Goal: Task Accomplishment & Management: Manage account settings

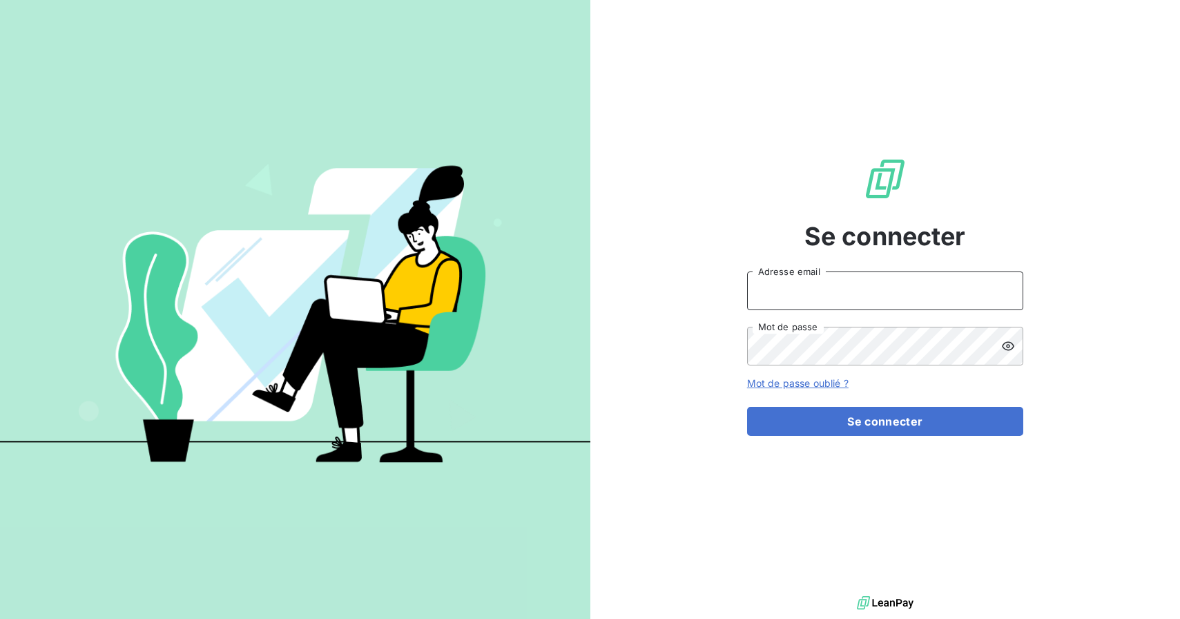
click at [815, 291] on input "Adresse email" at bounding box center [885, 290] width 276 height 39
type input "[PERSON_NAME][EMAIL_ADDRESS][DOMAIN_NAME]"
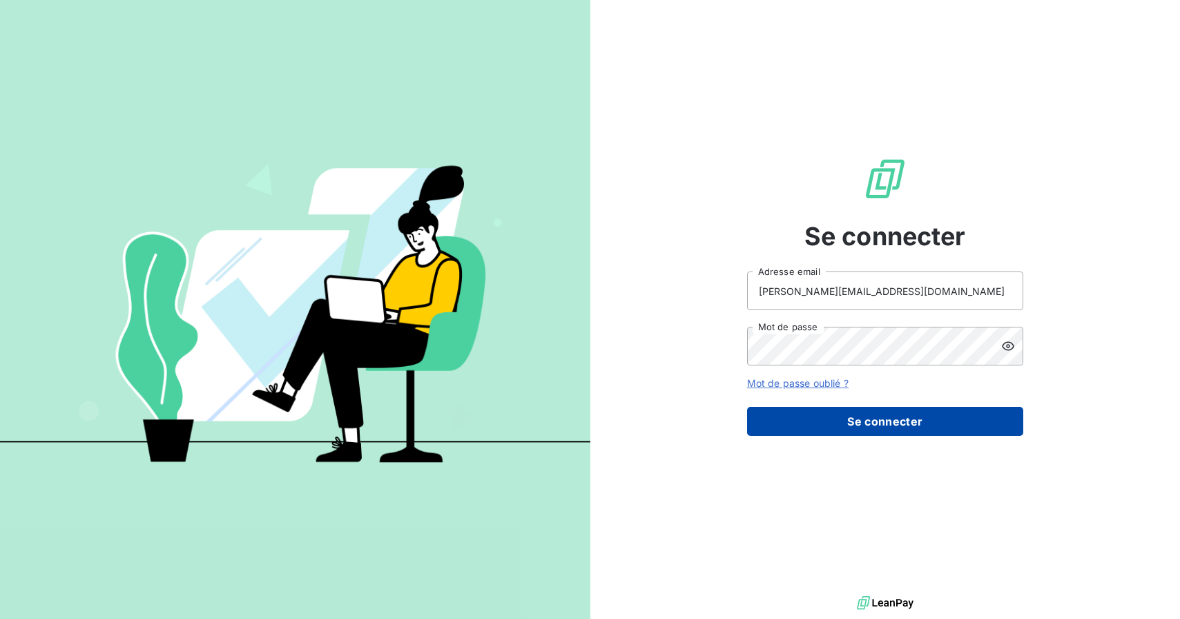
click at [898, 412] on button "Se connecter" at bounding box center [885, 421] width 276 height 29
click at [898, 415] on button "Se connecter" at bounding box center [885, 421] width 276 height 29
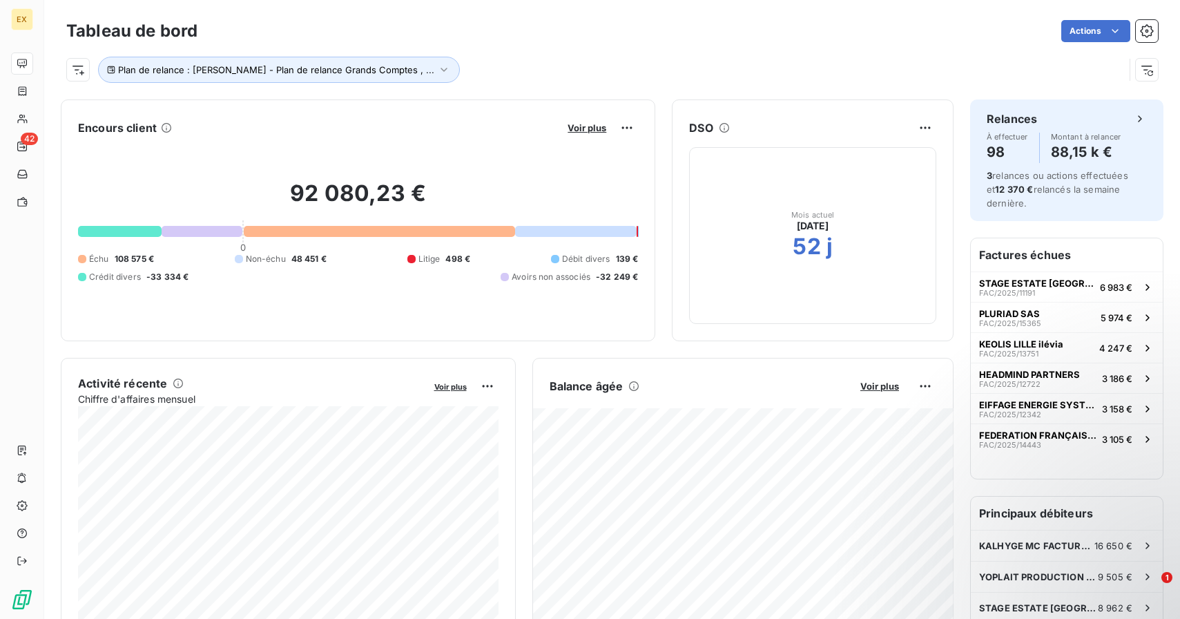
click at [715, 61] on div "Plan de relance : [PERSON_NAME] - Plan de relance Grands Comptes , ..." at bounding box center [595, 70] width 1058 height 26
click at [844, 47] on div "Plan de relance : [PERSON_NAME] - Plan de relance Grands Comptes , ..." at bounding box center [612, 64] width 1092 height 37
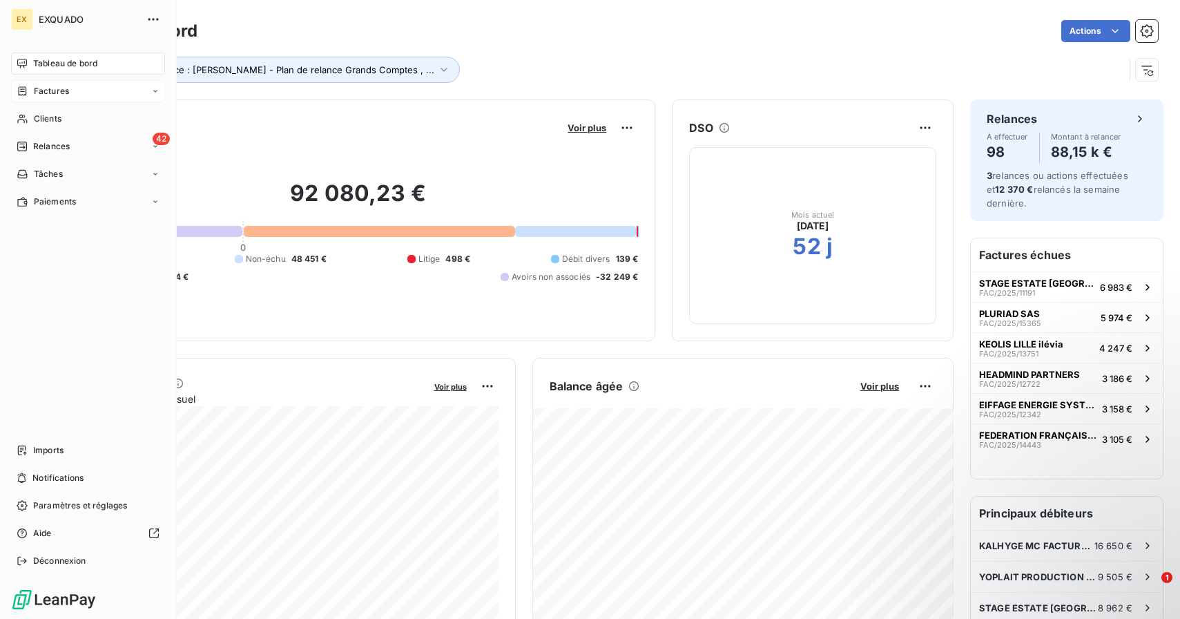
click at [24, 90] on icon at bounding box center [23, 91] width 12 height 11
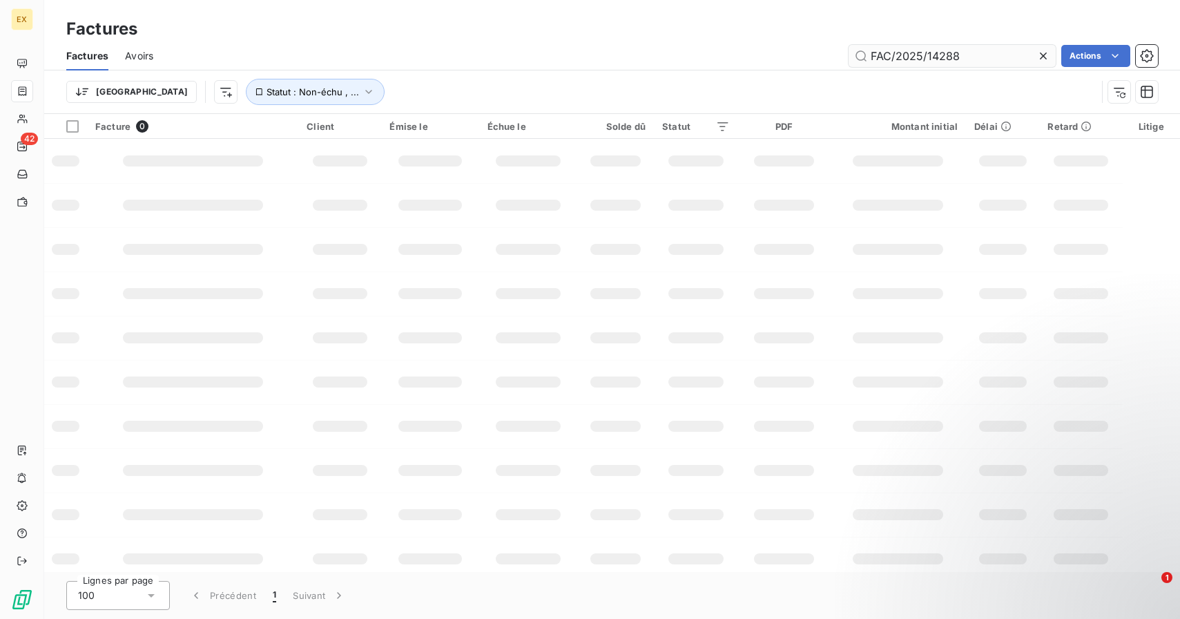
click at [927, 50] on input "FAC/2025/14288" at bounding box center [952, 56] width 207 height 22
type input "FAC/2025/13688"
click at [980, 52] on input "FAC/2025/13688" at bounding box center [952, 56] width 207 height 22
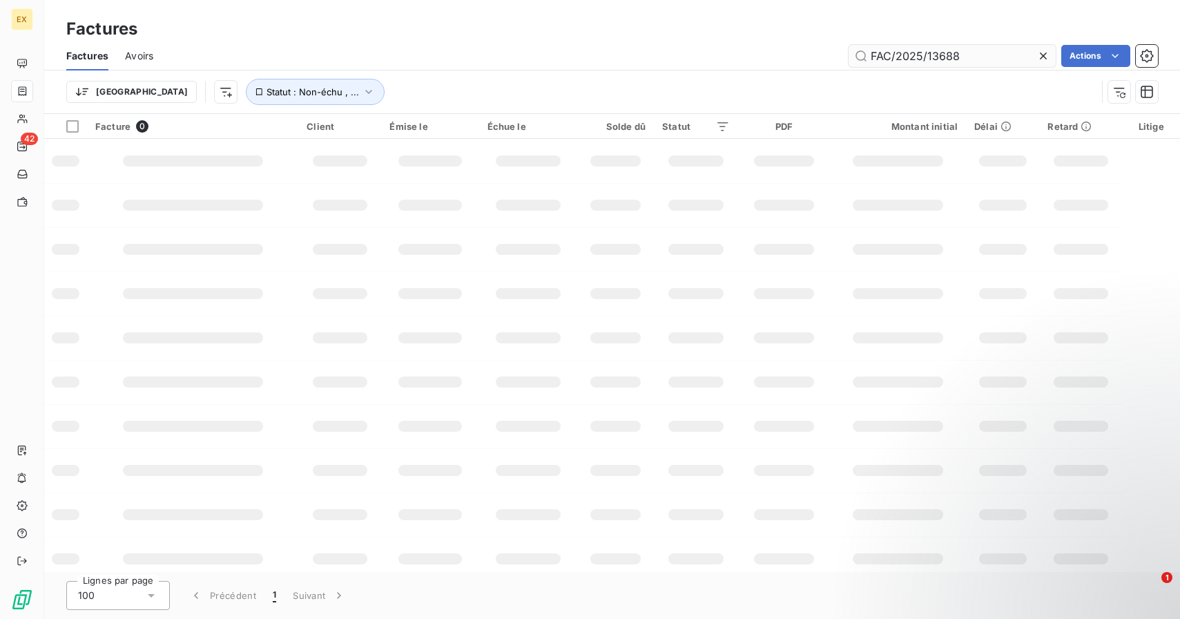
click at [980, 52] on input "FAC/2025/13688" at bounding box center [952, 56] width 207 height 22
click at [289, 83] on button "Statut : Non-échu , ..." at bounding box center [315, 92] width 139 height 26
click at [463, 64] on div "FAC/2025/13688 Actions" at bounding box center [664, 56] width 988 height 22
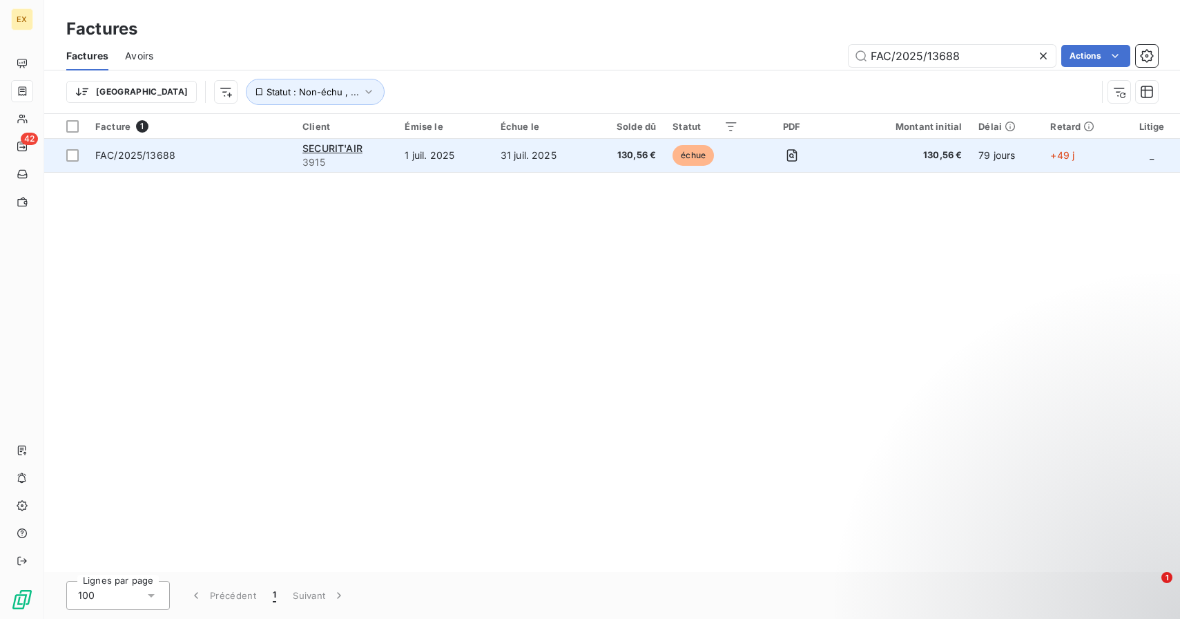
click at [592, 161] on td "130,56 €" at bounding box center [626, 155] width 75 height 33
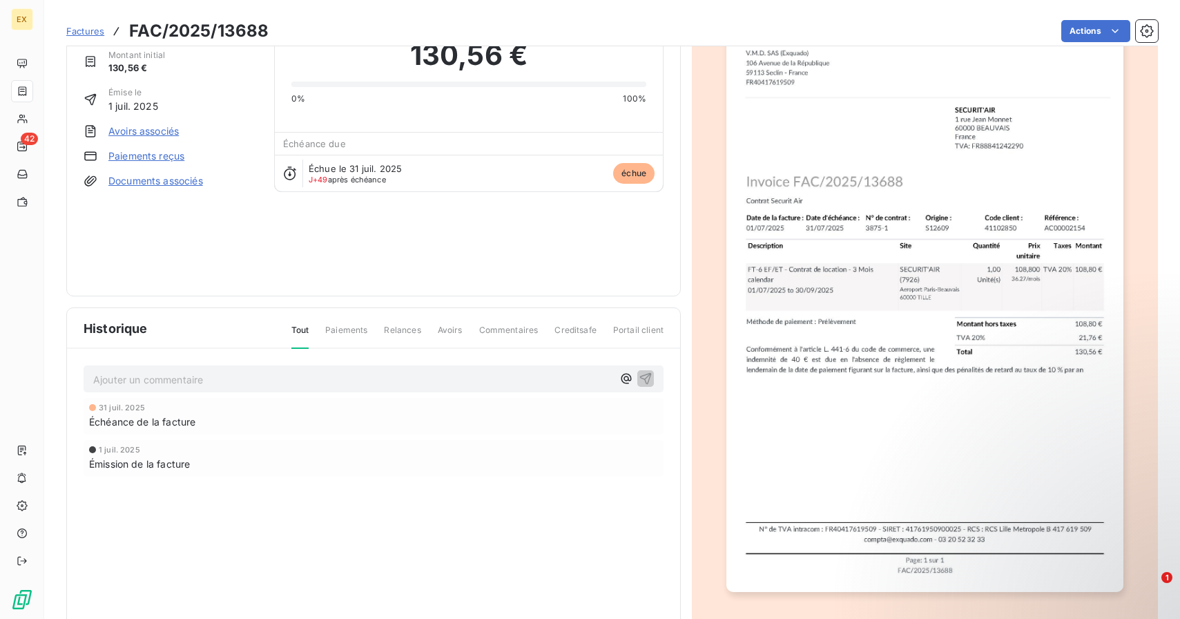
scroll to position [93, 0]
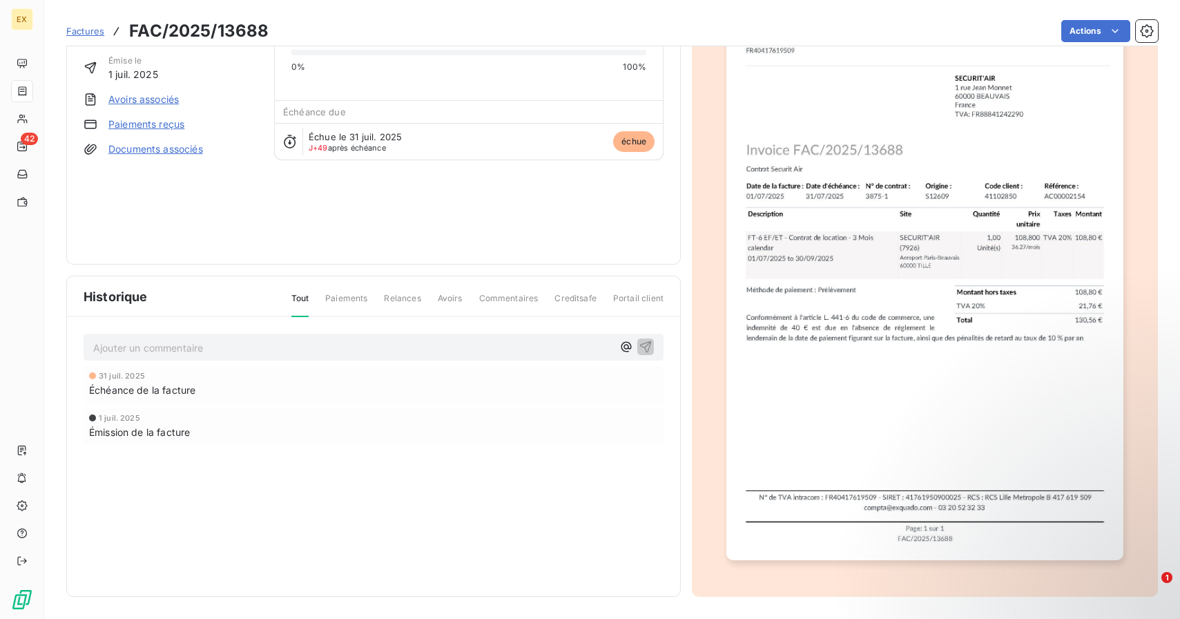
click at [142, 389] on span "Échéance de la facture" at bounding box center [142, 390] width 106 height 14
click at [345, 295] on span "Paiements" at bounding box center [346, 303] width 42 height 23
click at [395, 293] on span "Relances" at bounding box center [402, 303] width 37 height 23
click at [403, 300] on span "Relances" at bounding box center [402, 303] width 37 height 23
click at [408, 296] on span "Relances" at bounding box center [402, 303] width 37 height 23
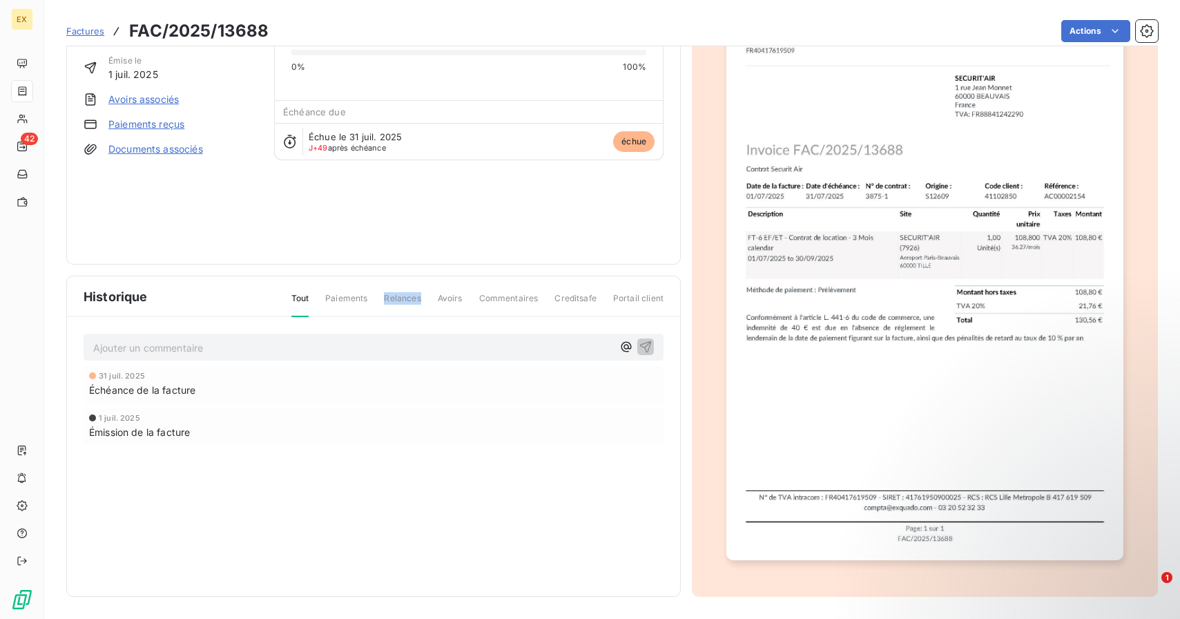
click at [408, 296] on span "Relances" at bounding box center [402, 303] width 37 height 23
click at [438, 296] on div "Tout Paiements Relances Avoirs Commentaires Creditsafe Portail client" at bounding box center [469, 303] width 389 height 23
click at [347, 299] on span "Paiements" at bounding box center [346, 303] width 42 height 23
click at [324, 340] on p "Ajouter un commentaire ﻿" at bounding box center [352, 347] width 519 height 17
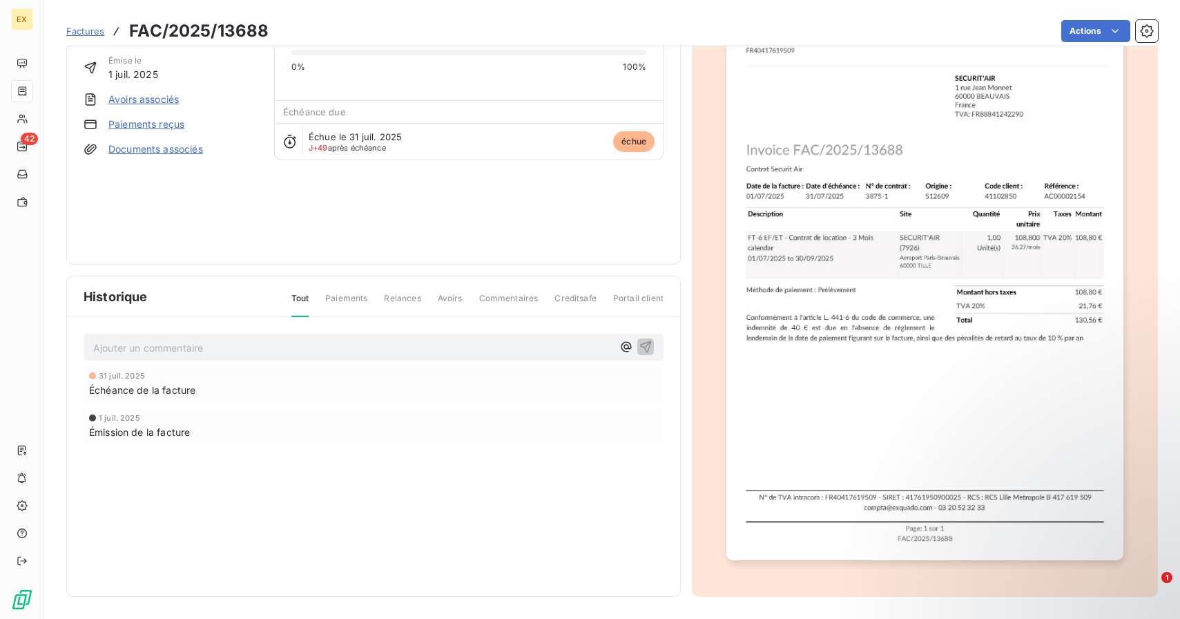
scroll to position [28, 0]
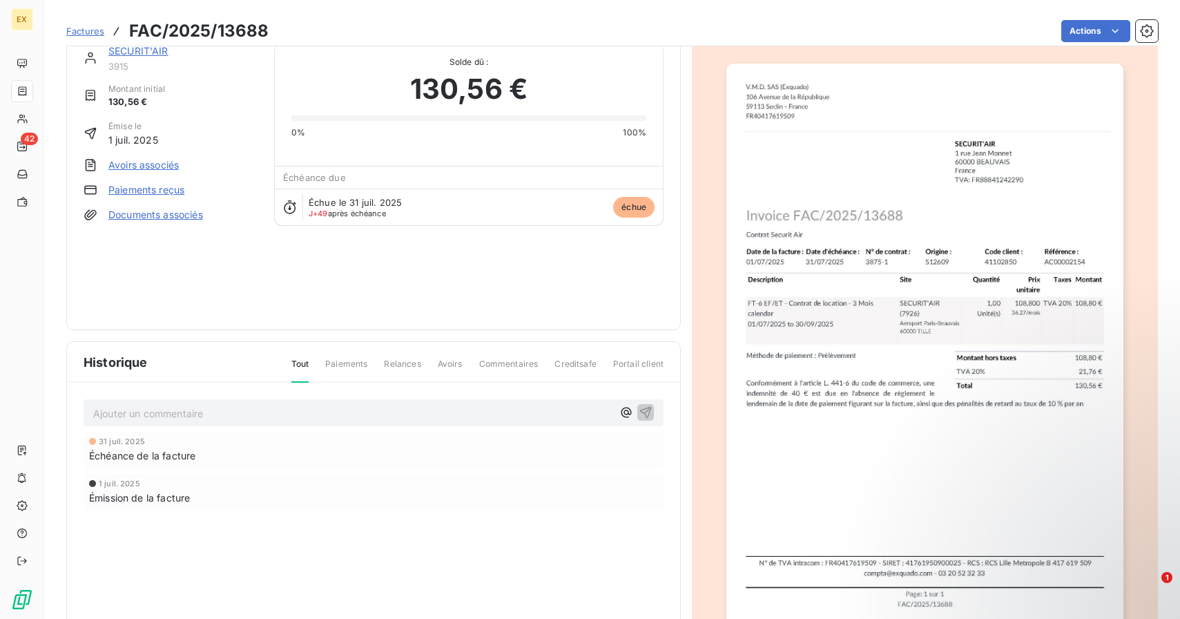
click at [530, 368] on span "Commentaires" at bounding box center [508, 369] width 59 height 23
click at [586, 371] on span "Creditsafe" at bounding box center [575, 369] width 42 height 23
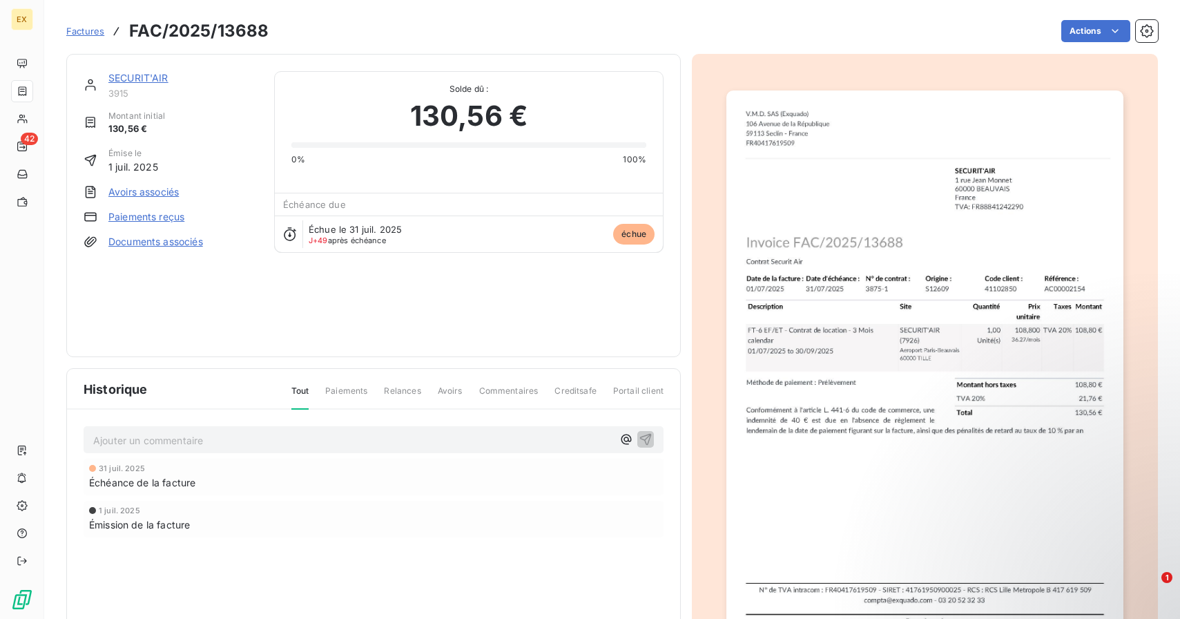
click at [353, 321] on div "SECURIT'AIR 3915 Montant initial 130,56 € Émise le [DATE] Avoirs associés Paiem…" at bounding box center [374, 205] width 580 height 269
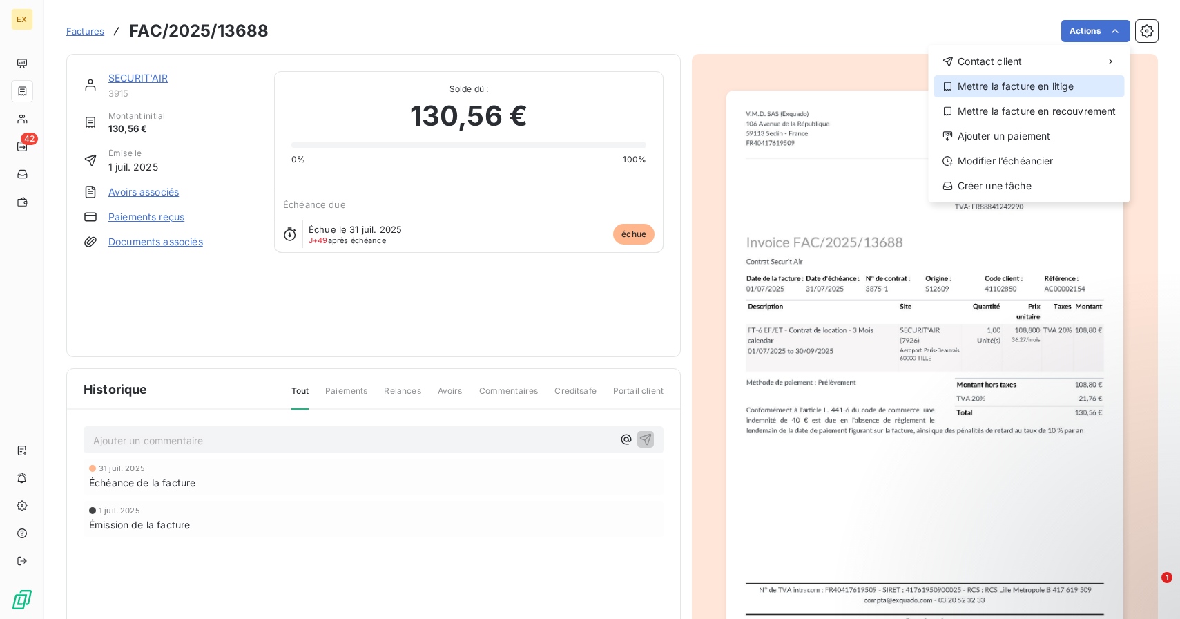
click at [1063, 88] on div "Mettre la facture en litige" at bounding box center [1029, 86] width 191 height 22
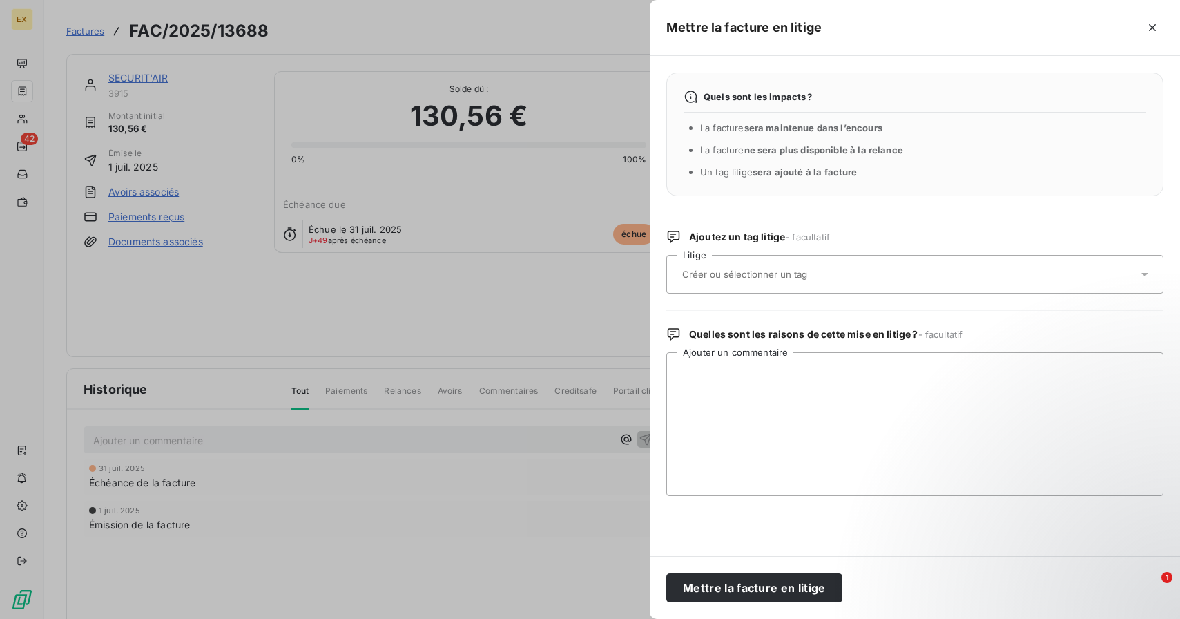
click at [748, 275] on input "text" at bounding box center [781, 274] width 201 height 12
click at [736, 371] on textarea "Ajouter un commentaire" at bounding box center [914, 424] width 497 height 144
click at [734, 377] on textarea "Ajouter un commentaire" at bounding box center [914, 424] width 497 height 144
type textarea "Voir slack alignement inter team"
click at [722, 592] on button "Mettre la facture en litige" at bounding box center [754, 587] width 176 height 29
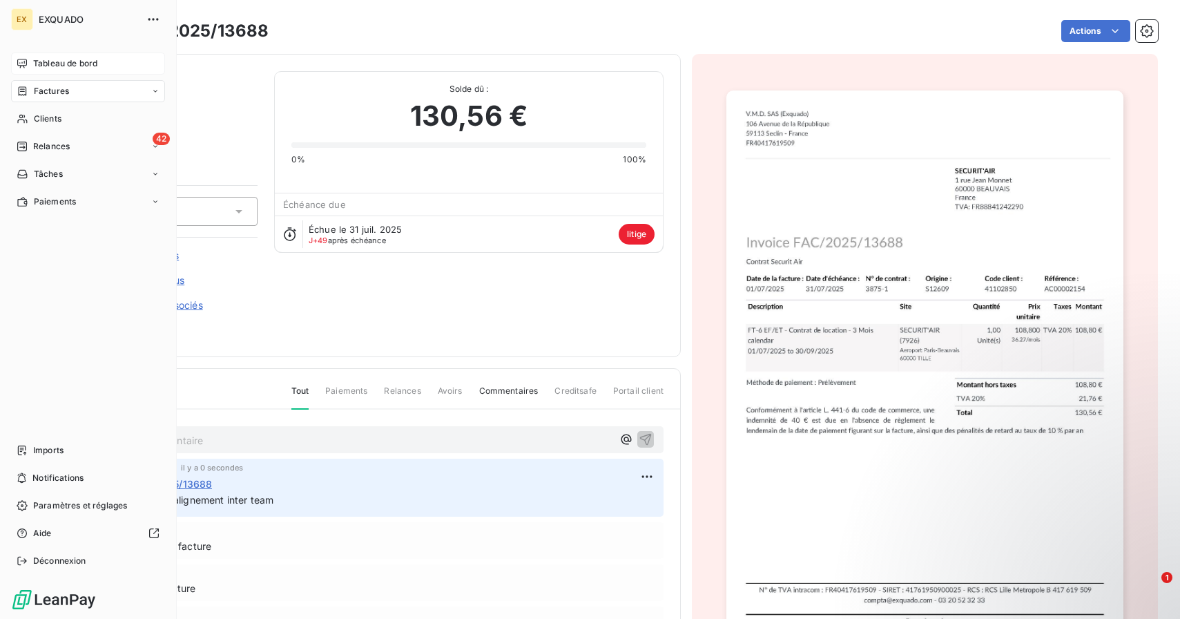
click at [30, 66] on div "Tableau de bord" at bounding box center [88, 63] width 154 height 22
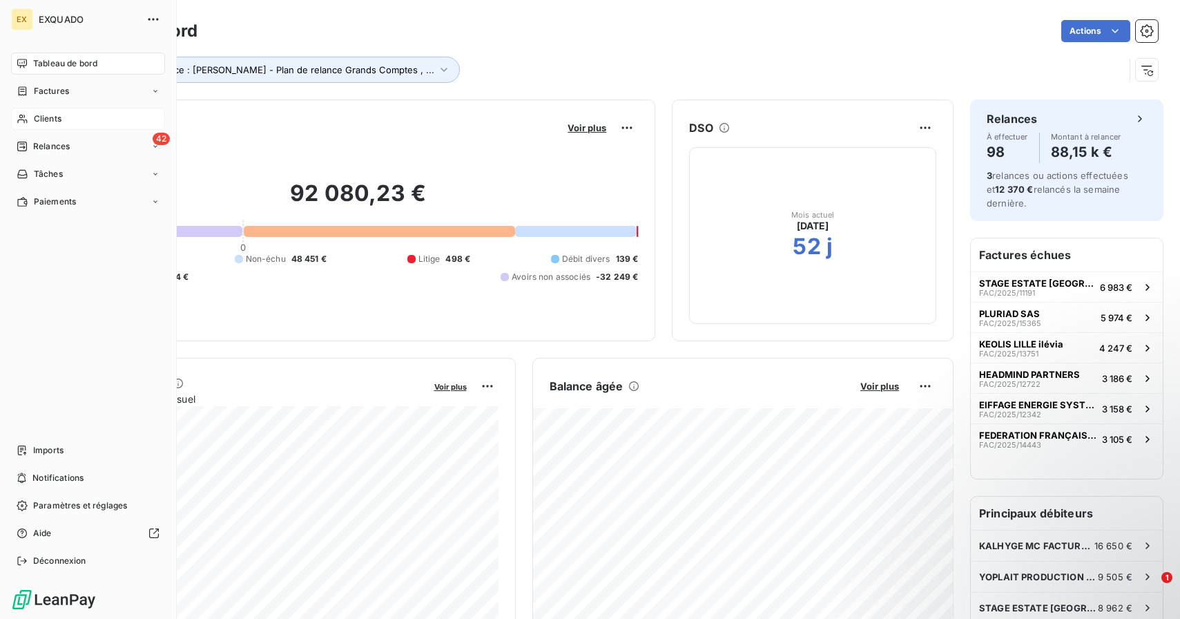
click at [52, 113] on span "Clients" at bounding box center [48, 119] width 28 height 12
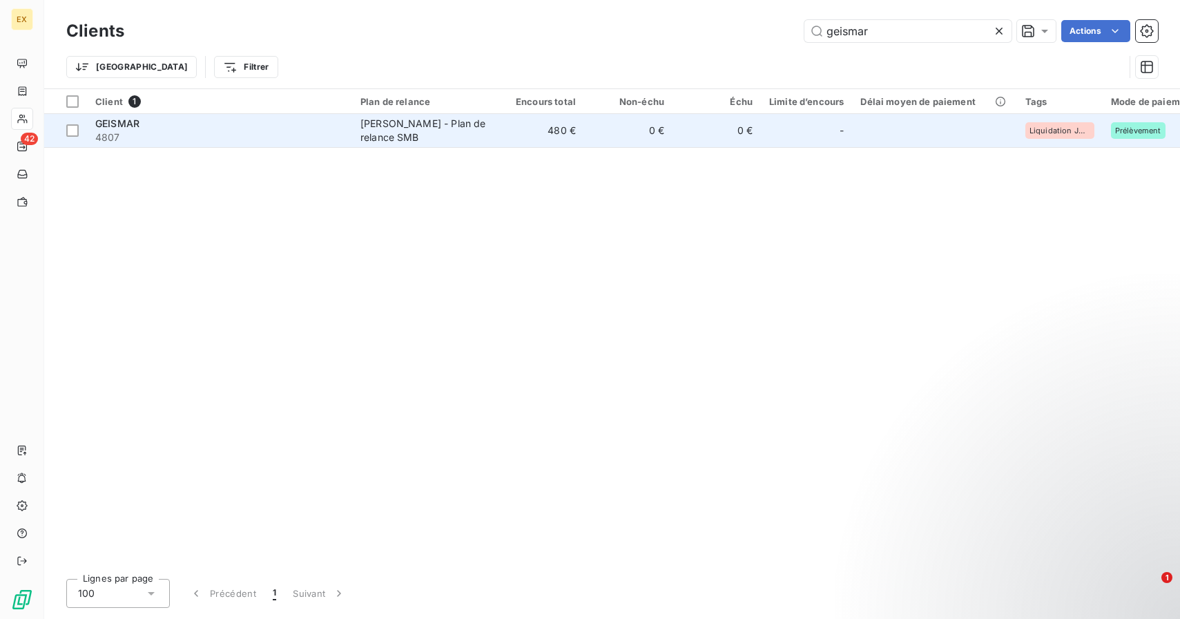
type input "geismar"
click at [316, 133] on span "4807" at bounding box center [219, 137] width 249 height 14
